Goal: Obtain resource: Obtain resource

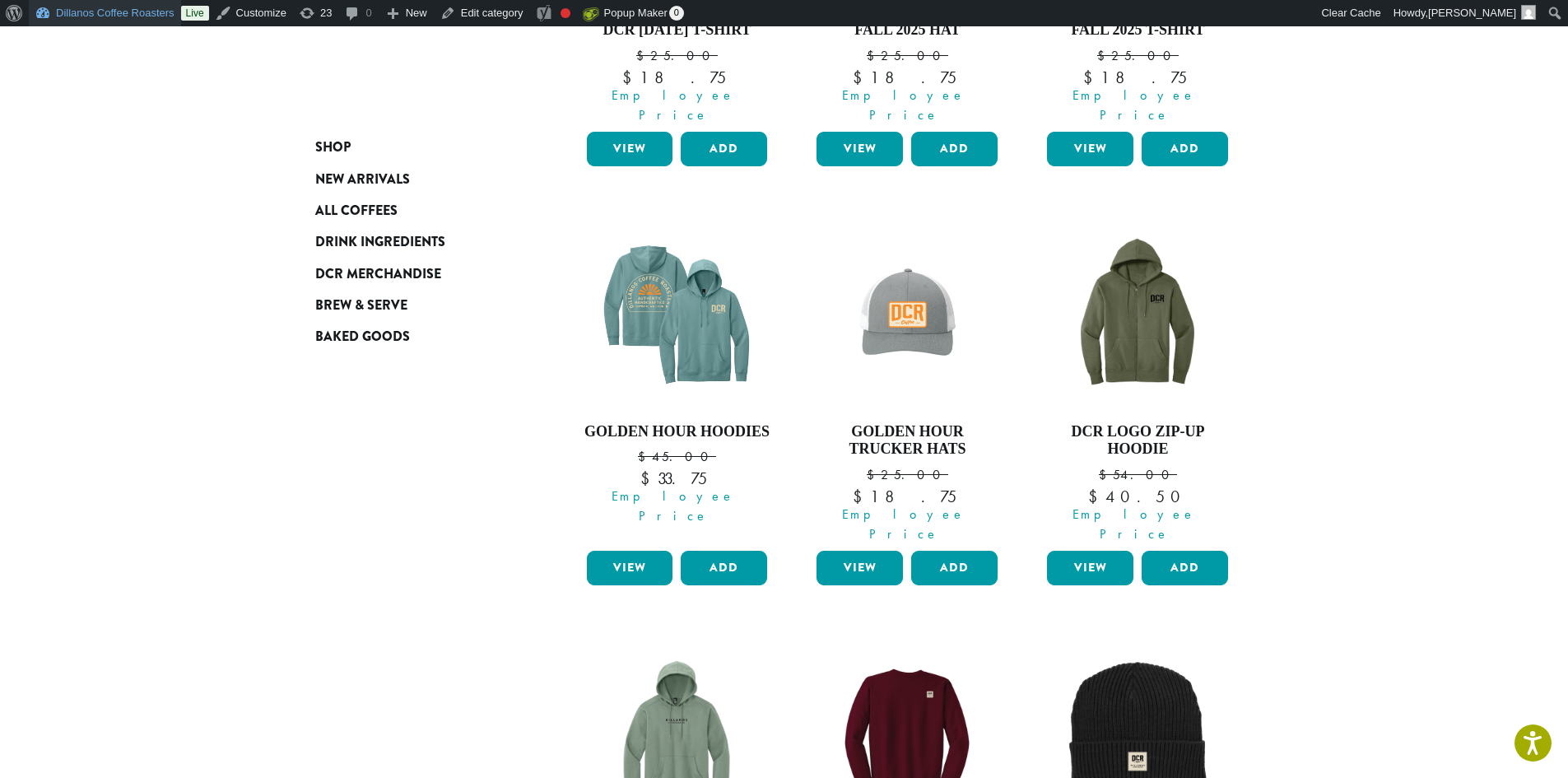
click at [102, 11] on link "Dillanos Coffee Roasters" at bounding box center [105, 13] width 152 height 26
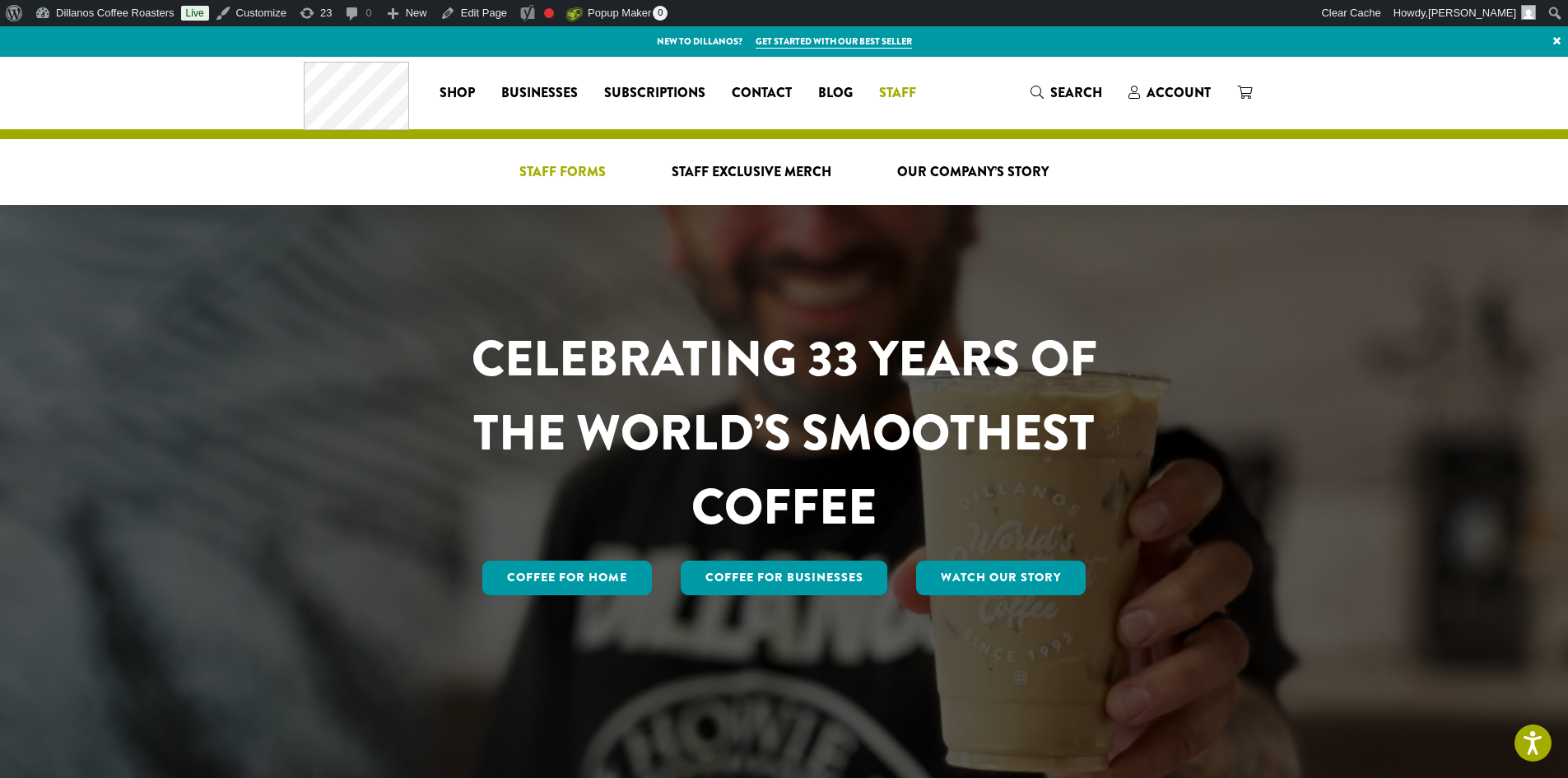
click at [590, 175] on span "Staff Forms" at bounding box center [562, 172] width 86 height 20
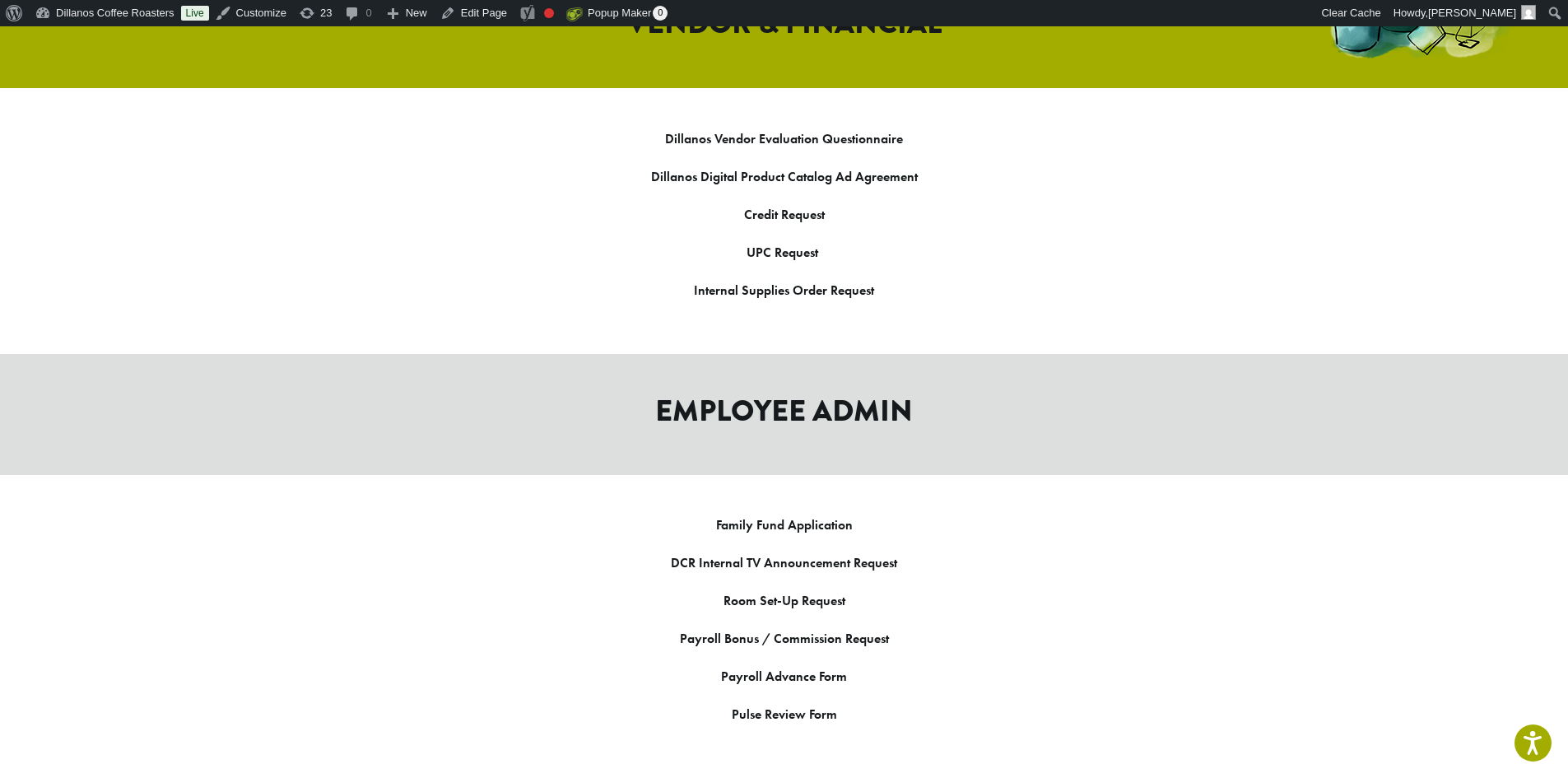
scroll to position [2223, 0]
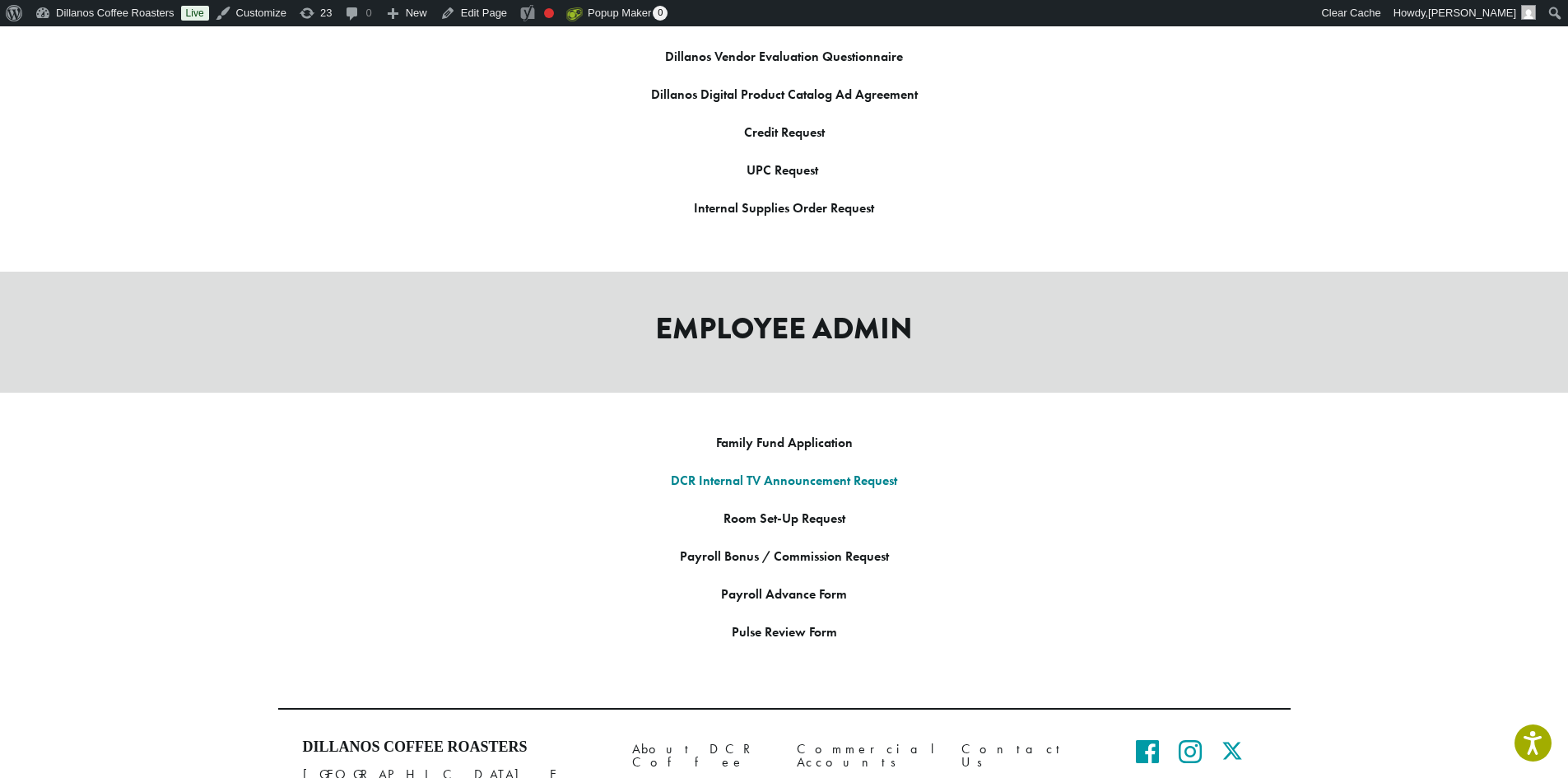
click at [788, 472] on link "DCR Internal TV Announcement Request" at bounding box center [784, 481] width 226 height 17
